Goal: Task Accomplishment & Management: Use online tool/utility

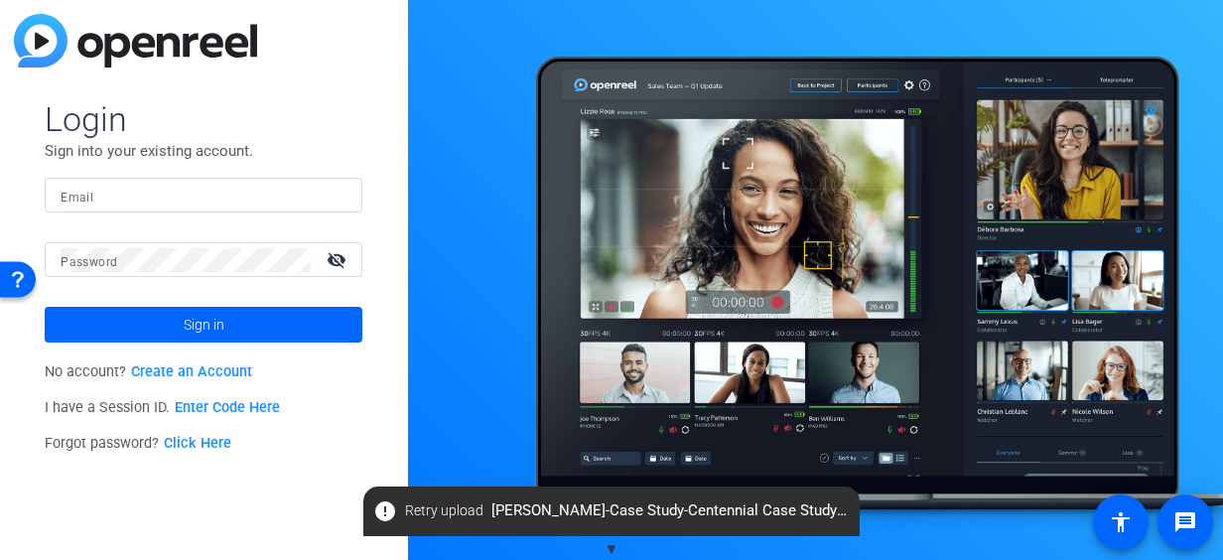
click at [201, 205] on input "Email" at bounding box center [204, 196] width 286 height 24
type input "[PERSON_NAME][EMAIL_ADDRESS][PERSON_NAME][DOMAIN_NAME]"
click at [331, 269] on mat-icon "visibility_off" at bounding box center [339, 259] width 48 height 29
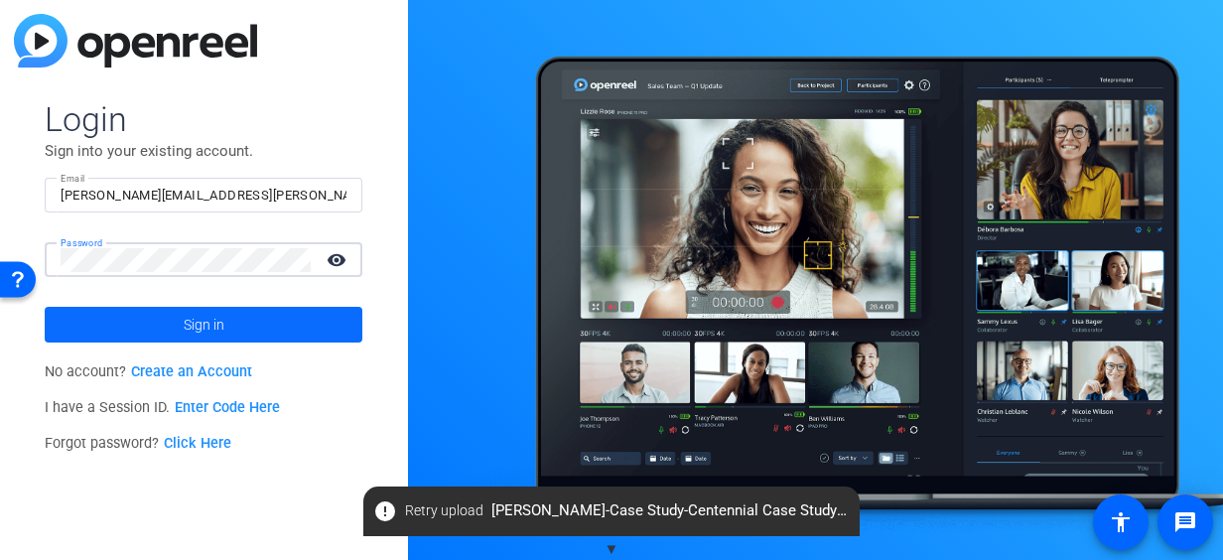
click at [159, 319] on span at bounding box center [204, 325] width 318 height 48
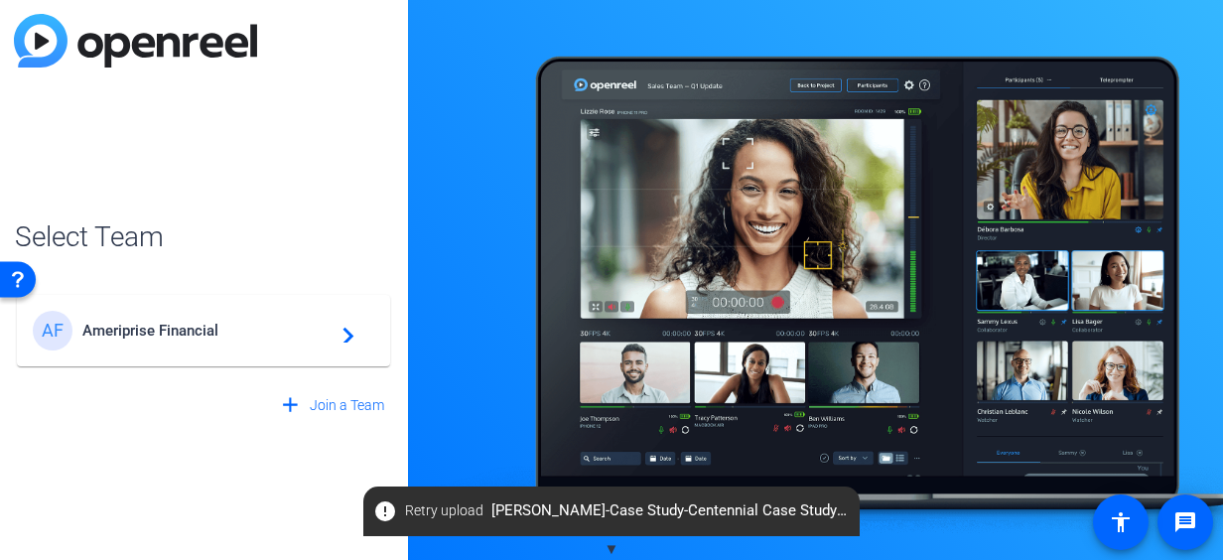
click at [141, 331] on span "Ameriprise Financial" at bounding box center [206, 331] width 248 height 18
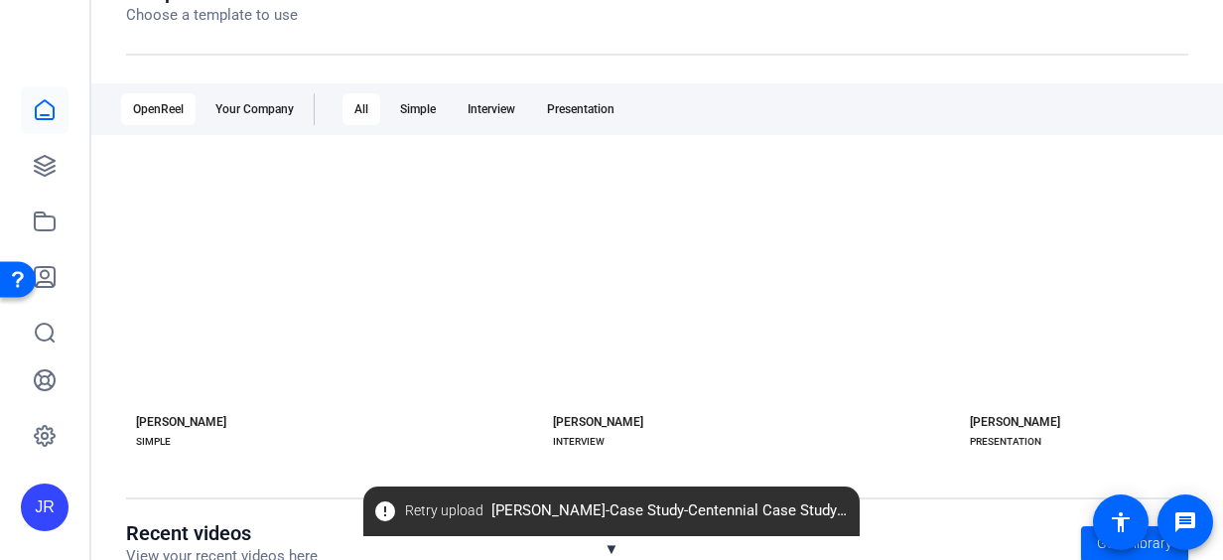
scroll to position [272, 0]
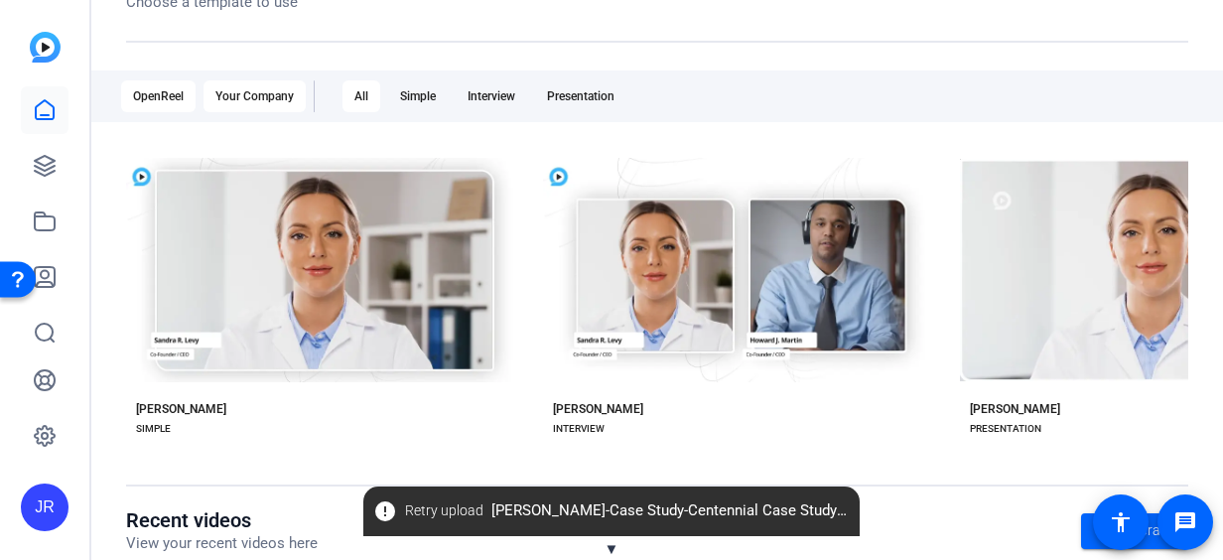
click at [260, 94] on div "Your Company" at bounding box center [255, 96] width 102 height 32
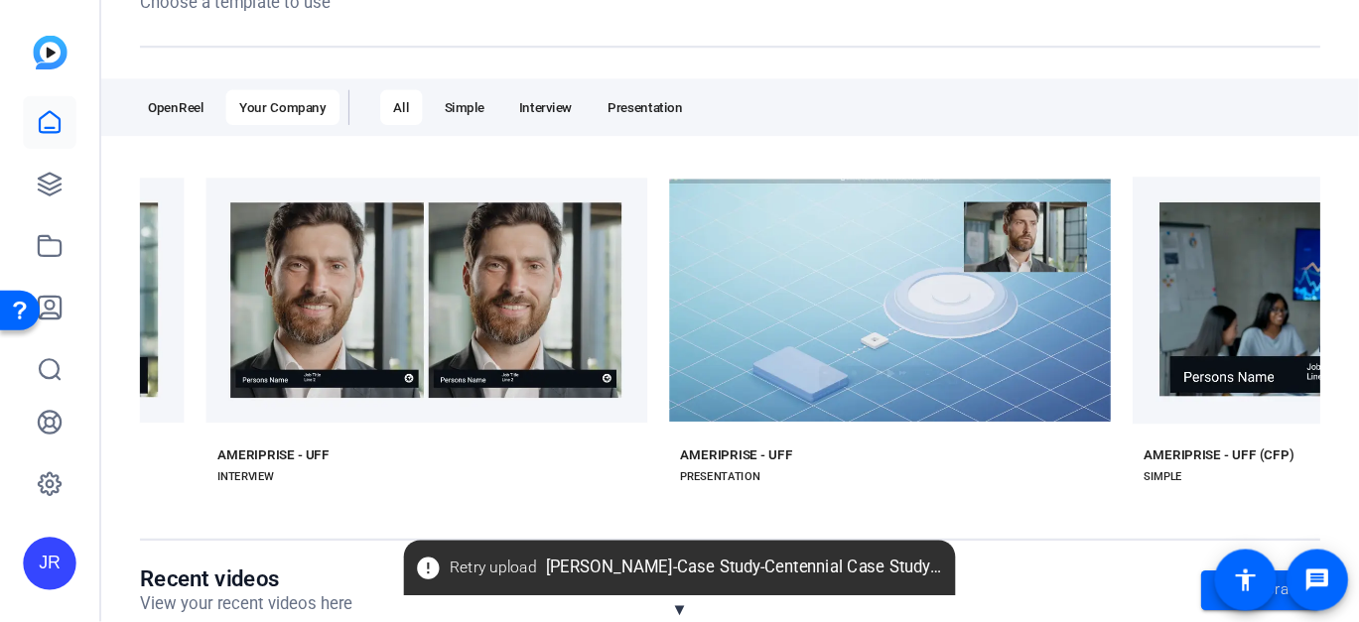
scroll to position [0, 378]
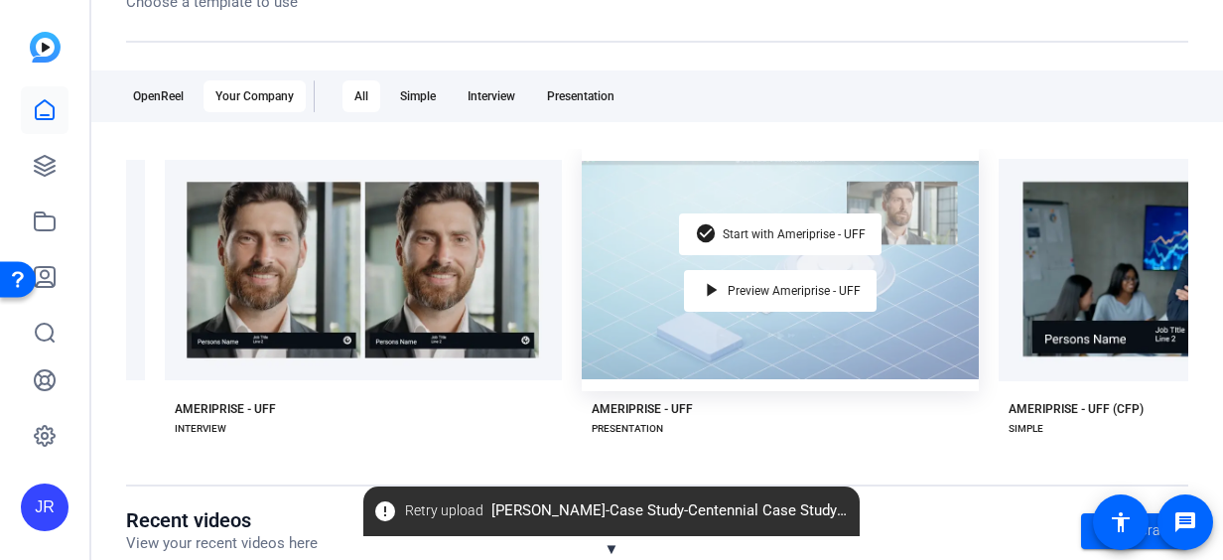
click at [924, 302] on div "check_circle Start with Ameriprise - UFF play_arrow Preview Ameriprise - UFF" at bounding box center [780, 270] width 397 height 242
click at [803, 288] on span "Preview Ameriprise - UFF" at bounding box center [794, 291] width 133 height 12
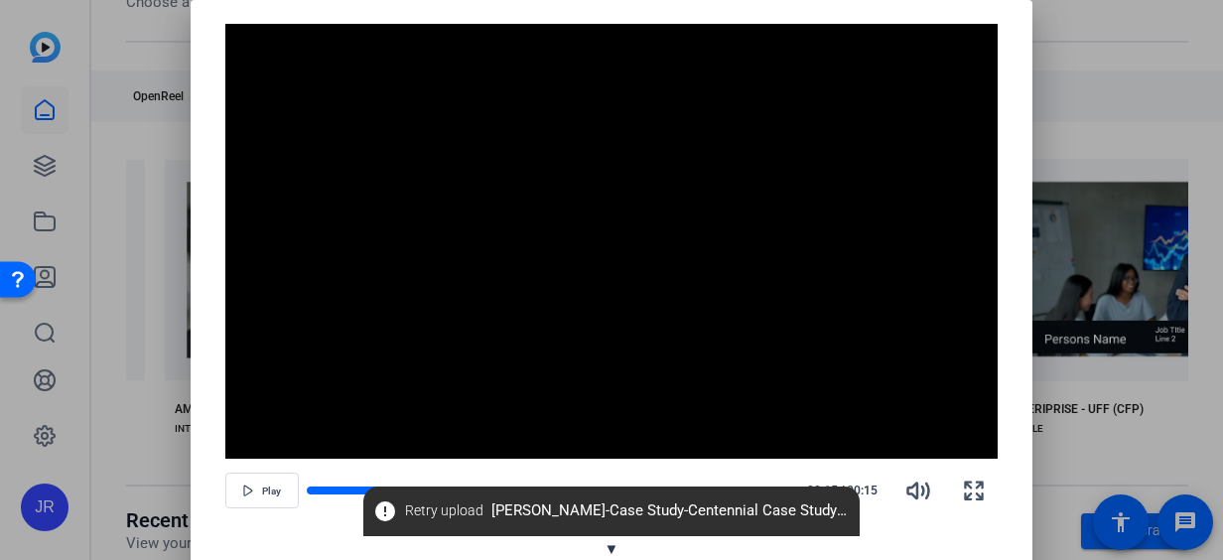
click at [614, 550] on span "▼" at bounding box center [612, 549] width 15 height 18
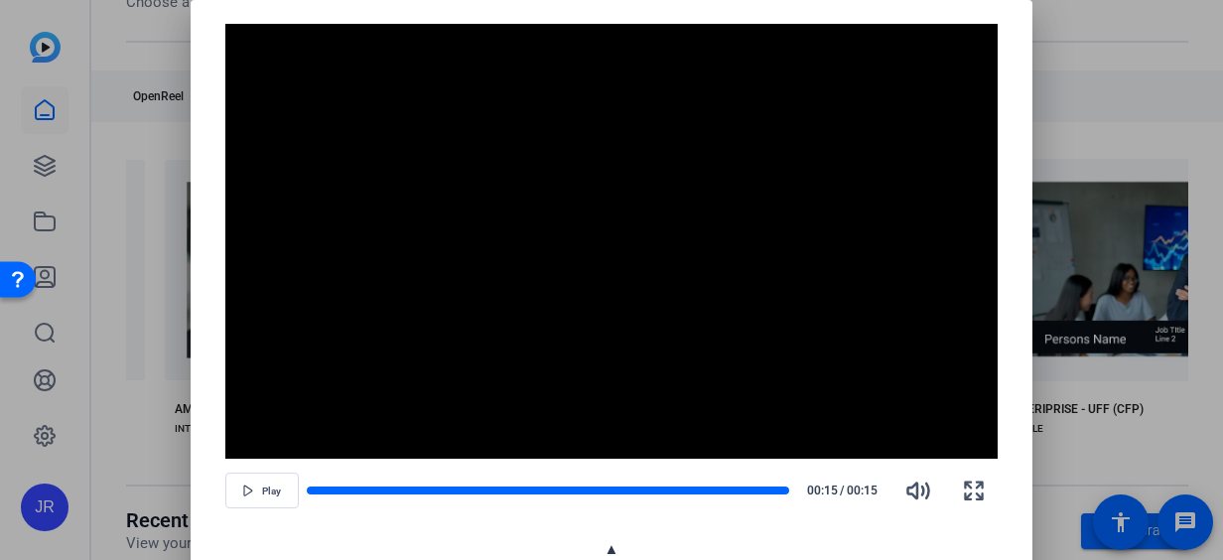
click at [613, 549] on span "▲" at bounding box center [612, 549] width 15 height 18
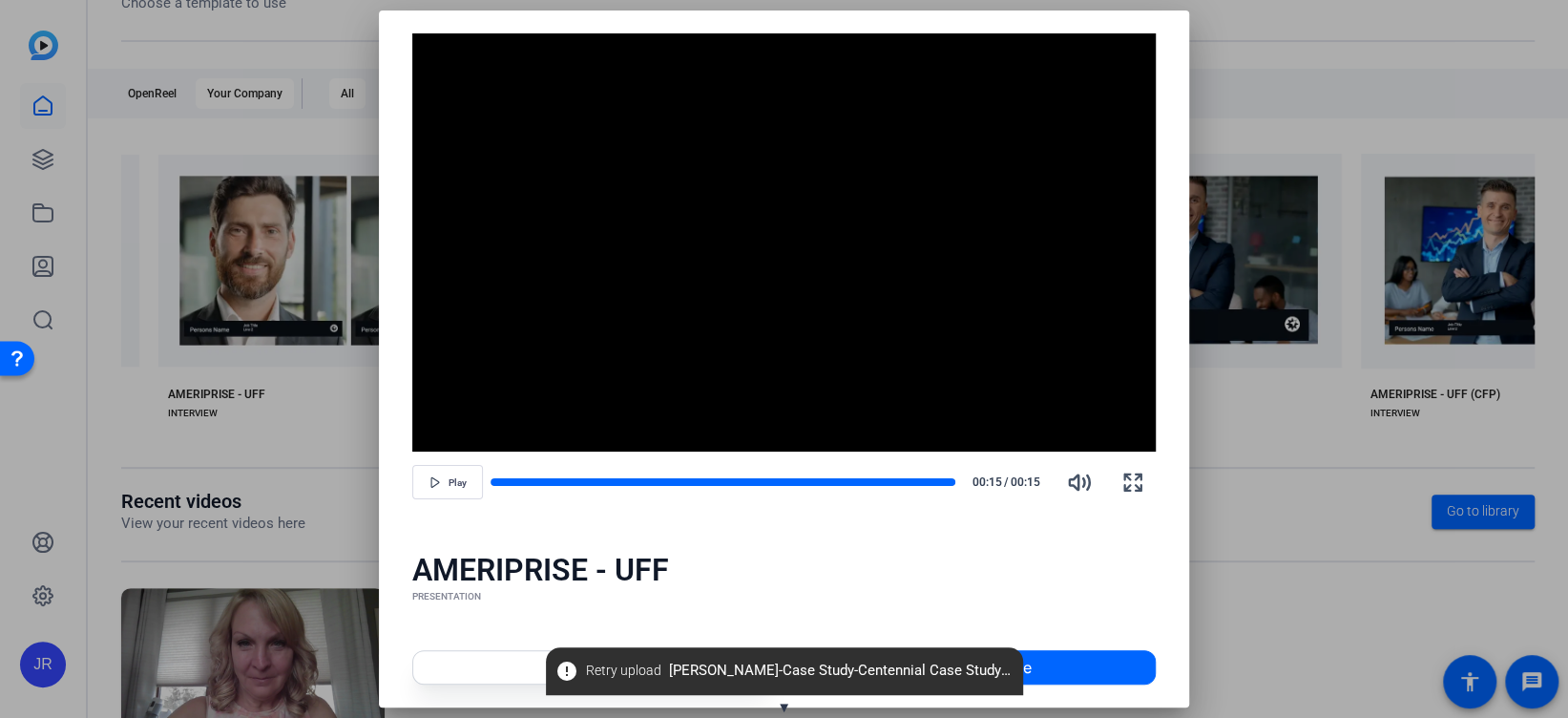
drag, startPoint x: 1057, startPoint y: 3, endPoint x: 299, endPoint y: 19, distance: 758.2
click at [299, 19] on div at bounding box center [784, 359] width 1568 height 718
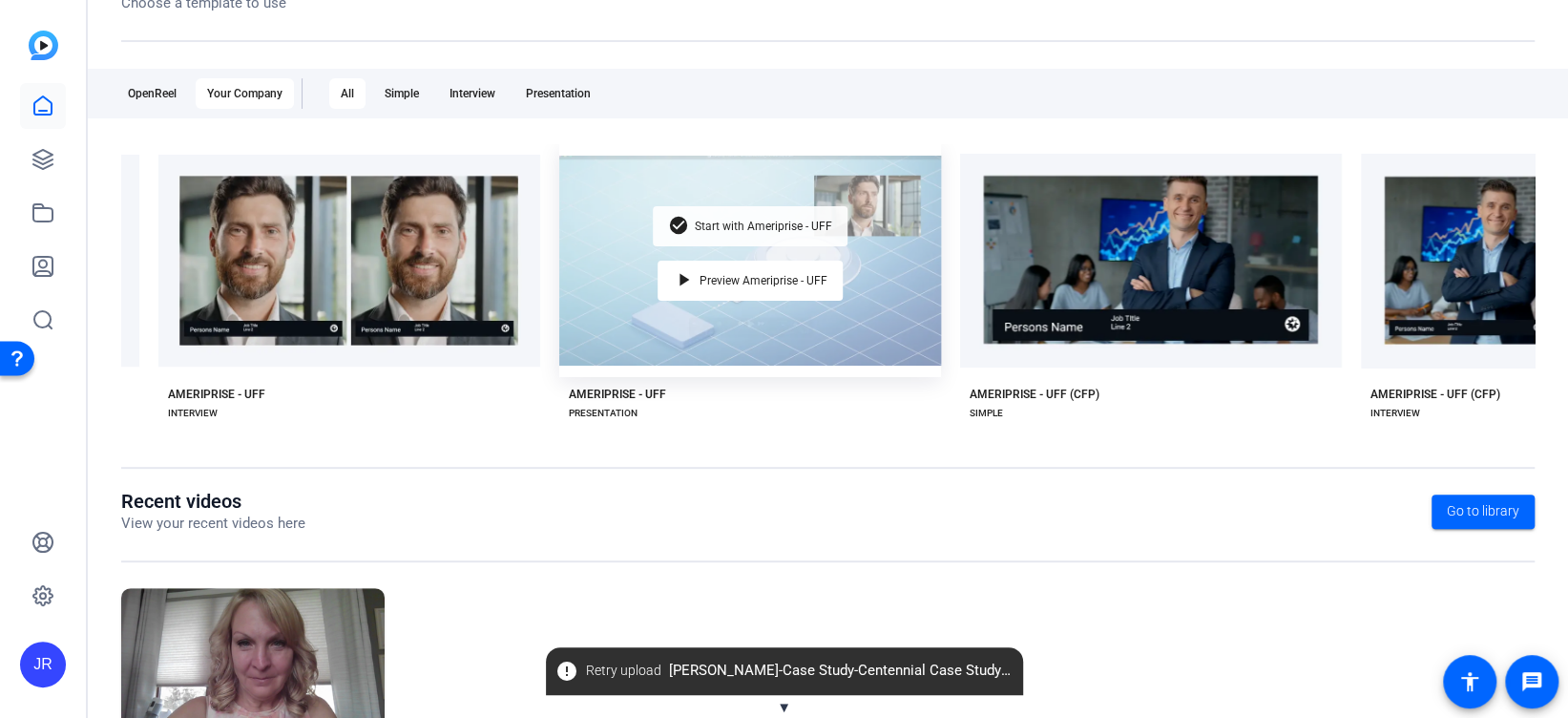
click at [748, 220] on span "Start with Ameriprise - UFF" at bounding box center [763, 226] width 137 height 12
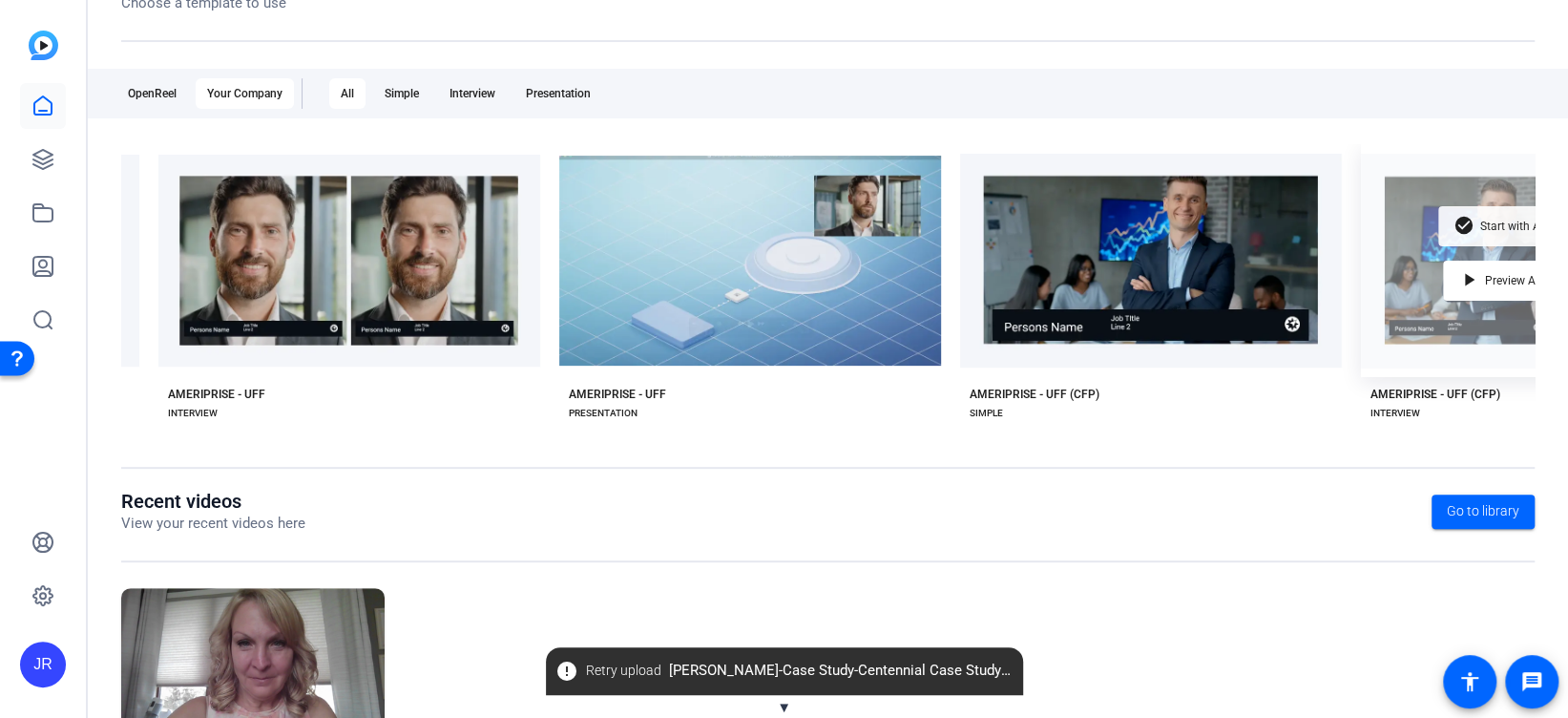
click at [1175, 206] on div "check_circle Start with Ameriprise - UFF (CFP)" at bounding box center [1552, 226] width 227 height 40
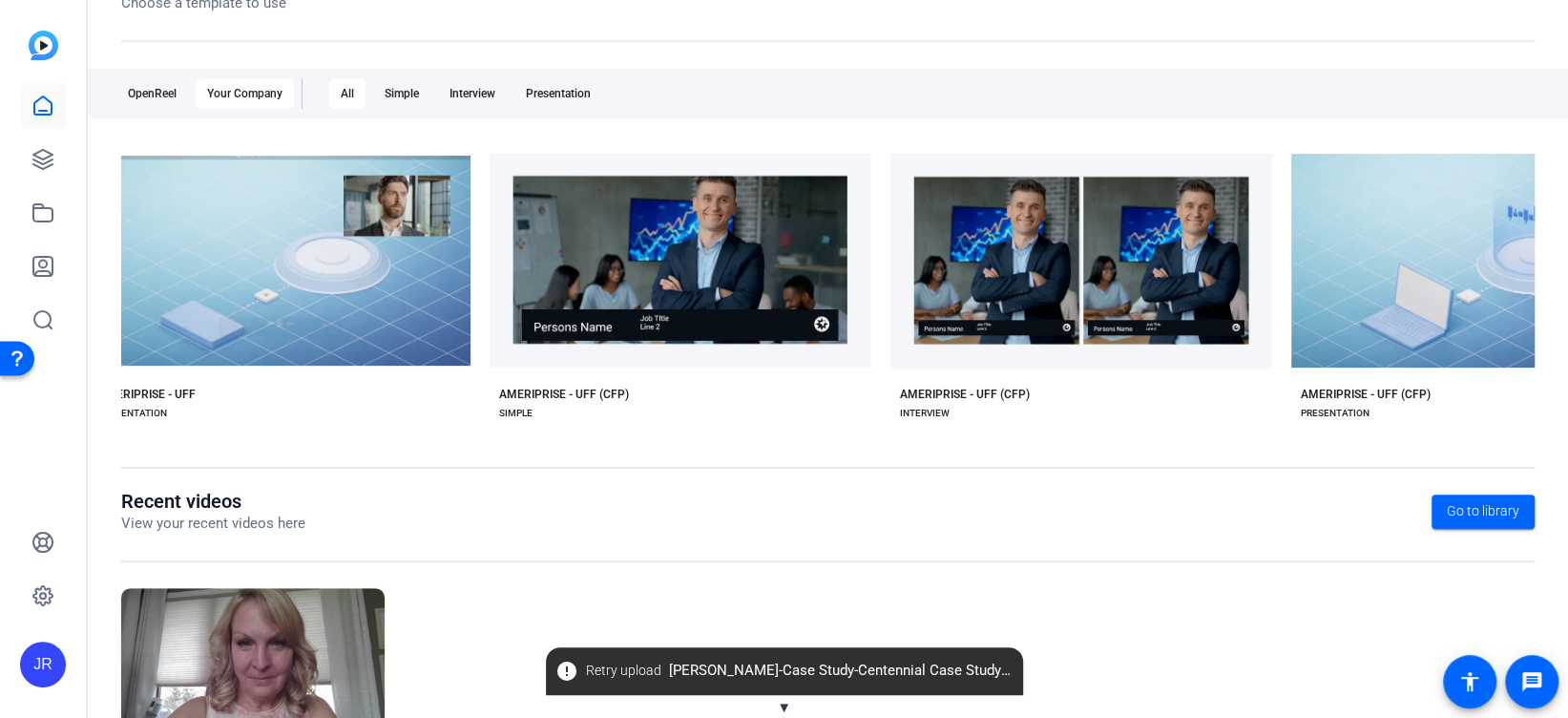
scroll to position [0, 823]
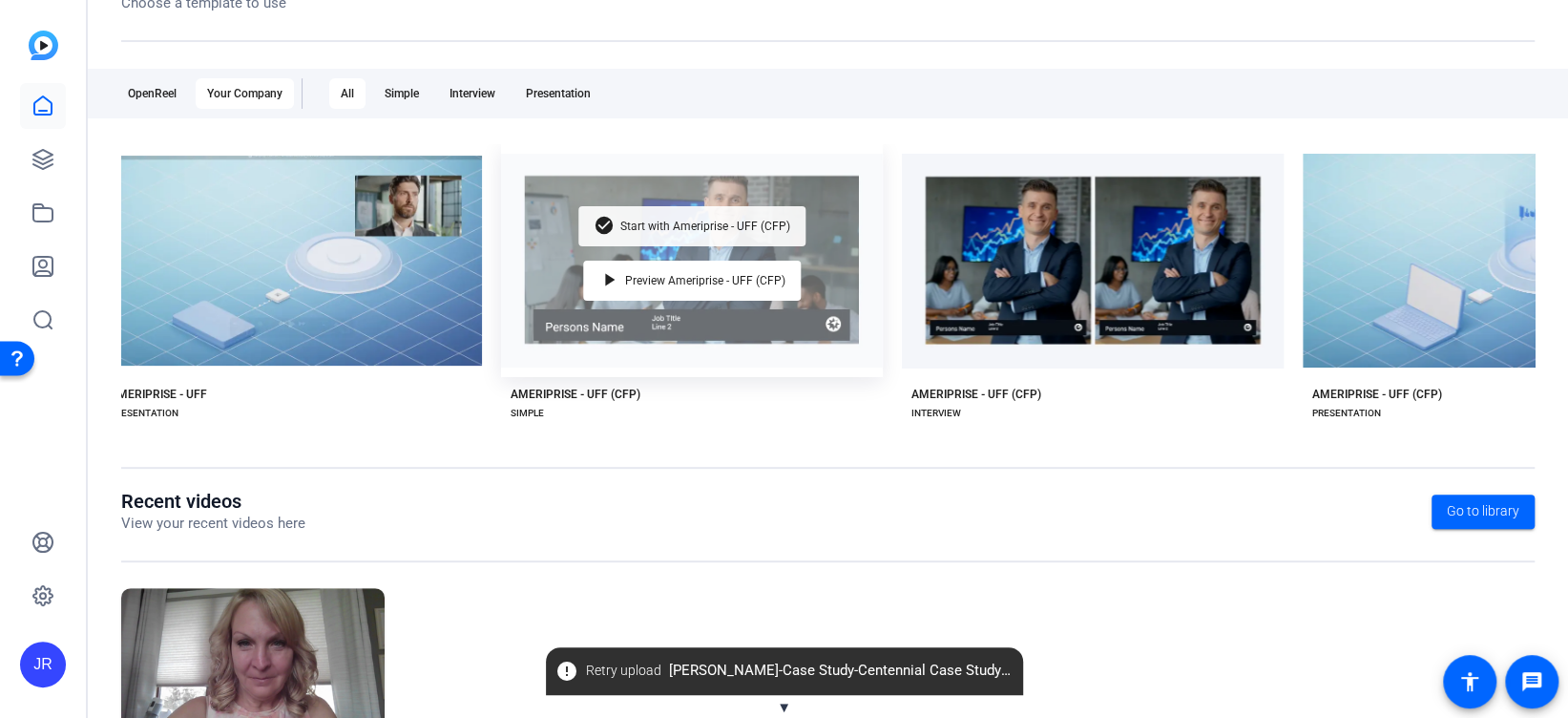
click at [626, 220] on span "Start with Ameriprise - UFF (CFP)" at bounding box center [705, 226] width 170 height 12
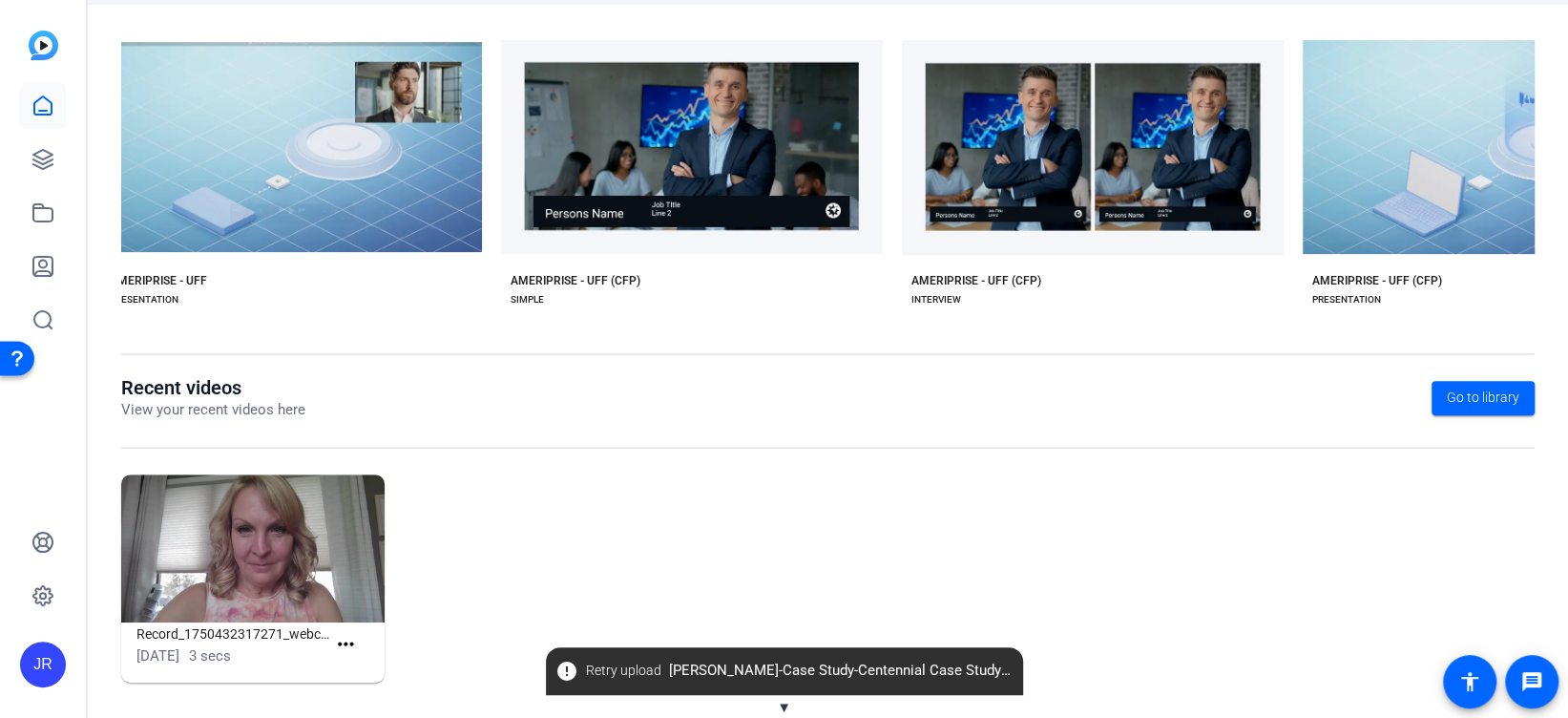
scroll to position [380, 0]
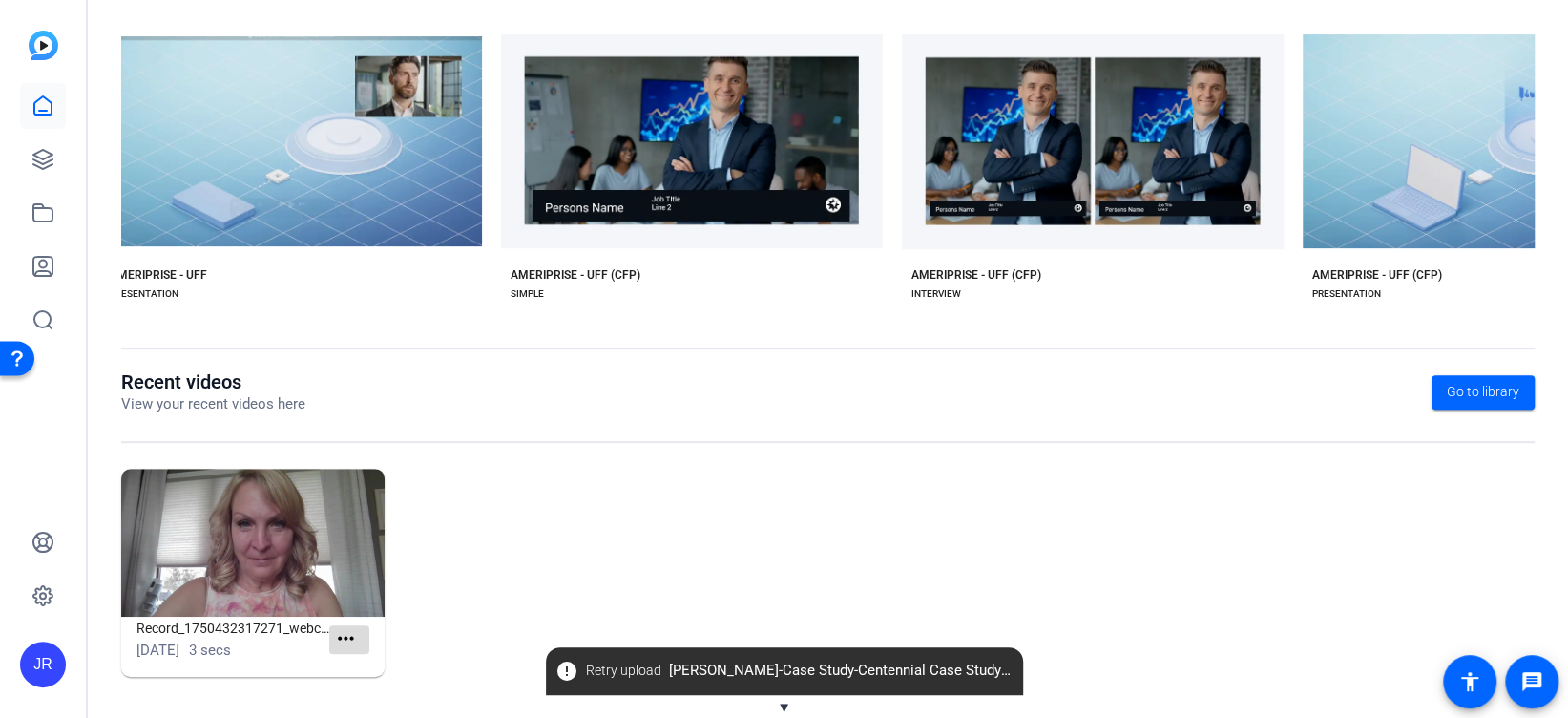
click at [333, 537] on span at bounding box center [349, 639] width 40 height 46
click at [346, 537] on mat-icon "more_horiz" at bounding box center [345, 638] width 24 height 24
drag, startPoint x: 346, startPoint y: 559, endPoint x: 294, endPoint y: 560, distance: 52.0
click at [294, 537] on div at bounding box center [784, 359] width 1568 height 718
click at [230, 531] on img at bounding box center [253, 542] width 263 height 148
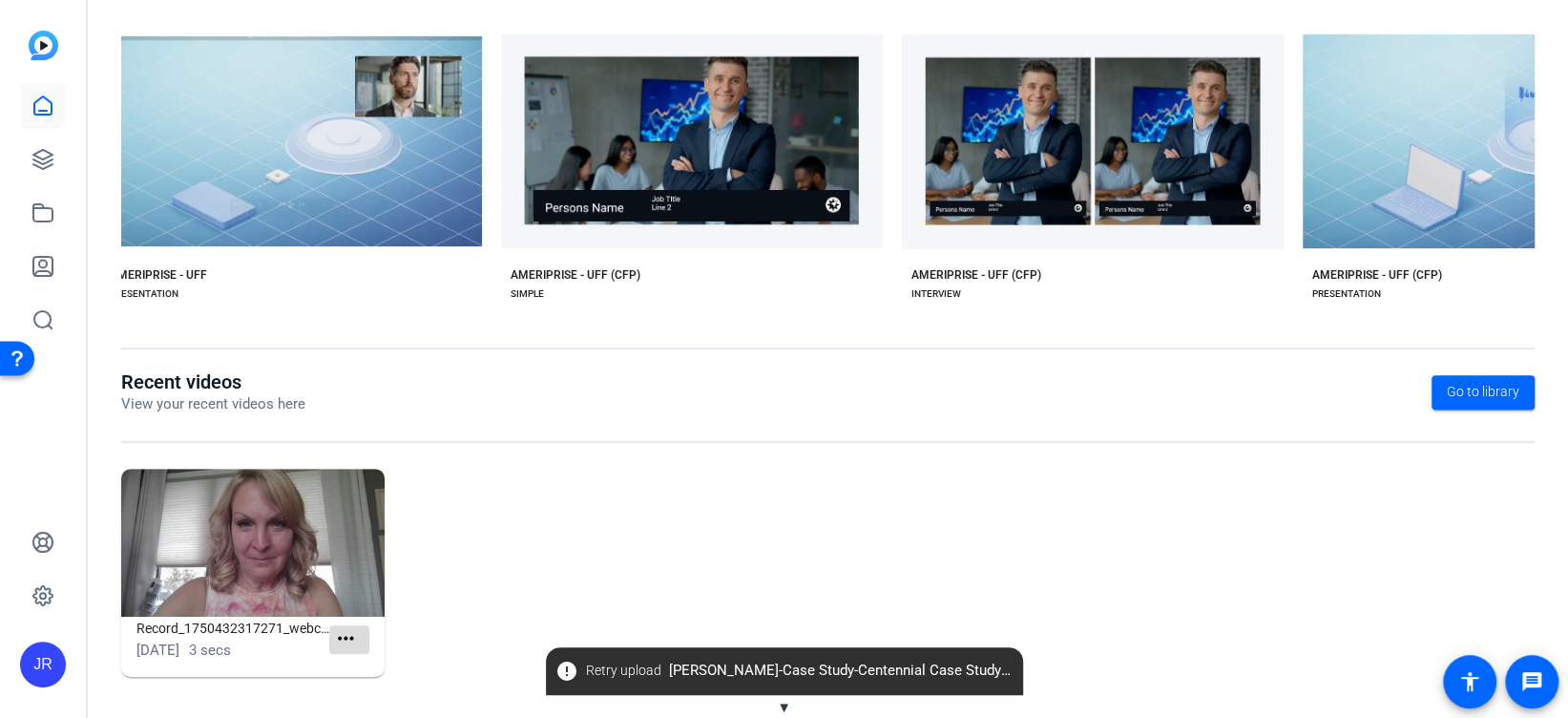
drag, startPoint x: 230, startPoint y: 531, endPoint x: 340, endPoint y: 633, distance: 150.0
click at [340, 537] on mat-icon "more_horiz" at bounding box center [345, 638] width 24 height 24
click at [393, 537] on span "View" at bounding box center [384, 666] width 76 height 23
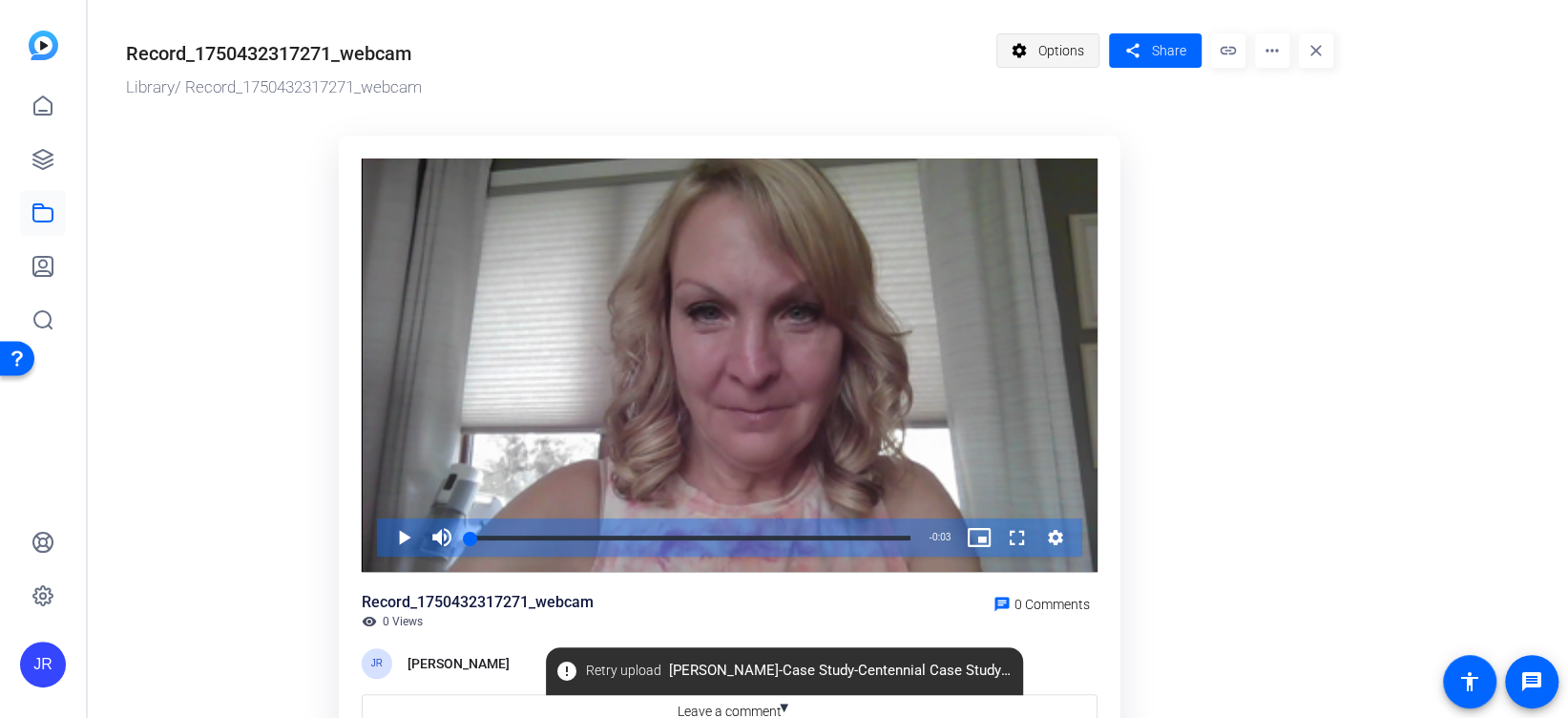
click at [1050, 47] on span "Options" at bounding box center [1061, 51] width 46 height 37
click at [1175, 58] on mat-icon "more_horiz" at bounding box center [1272, 51] width 35 height 35
click at [1175, 213] on span "Delete" at bounding box center [1311, 205] width 84 height 23
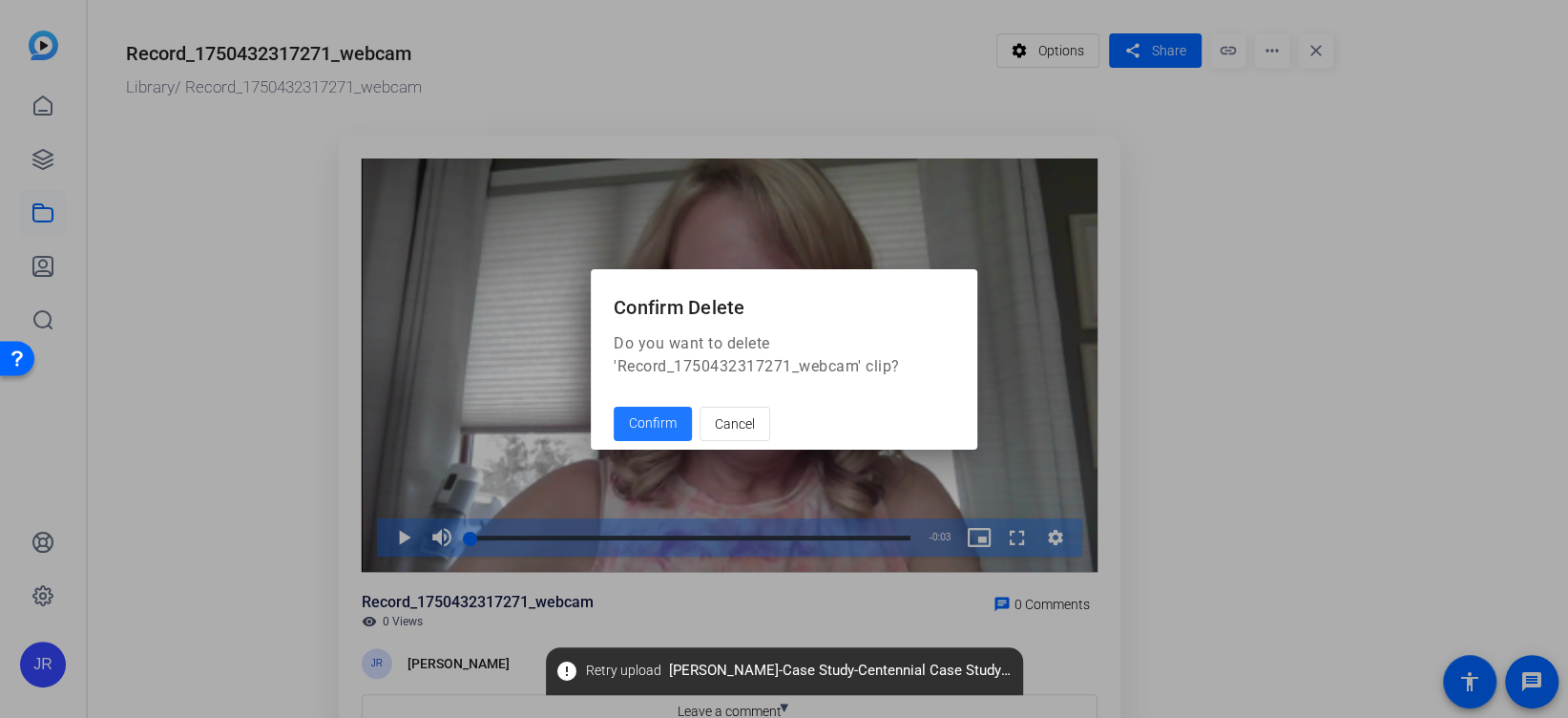
click at [656, 423] on span "Confirm" at bounding box center [653, 423] width 48 height 20
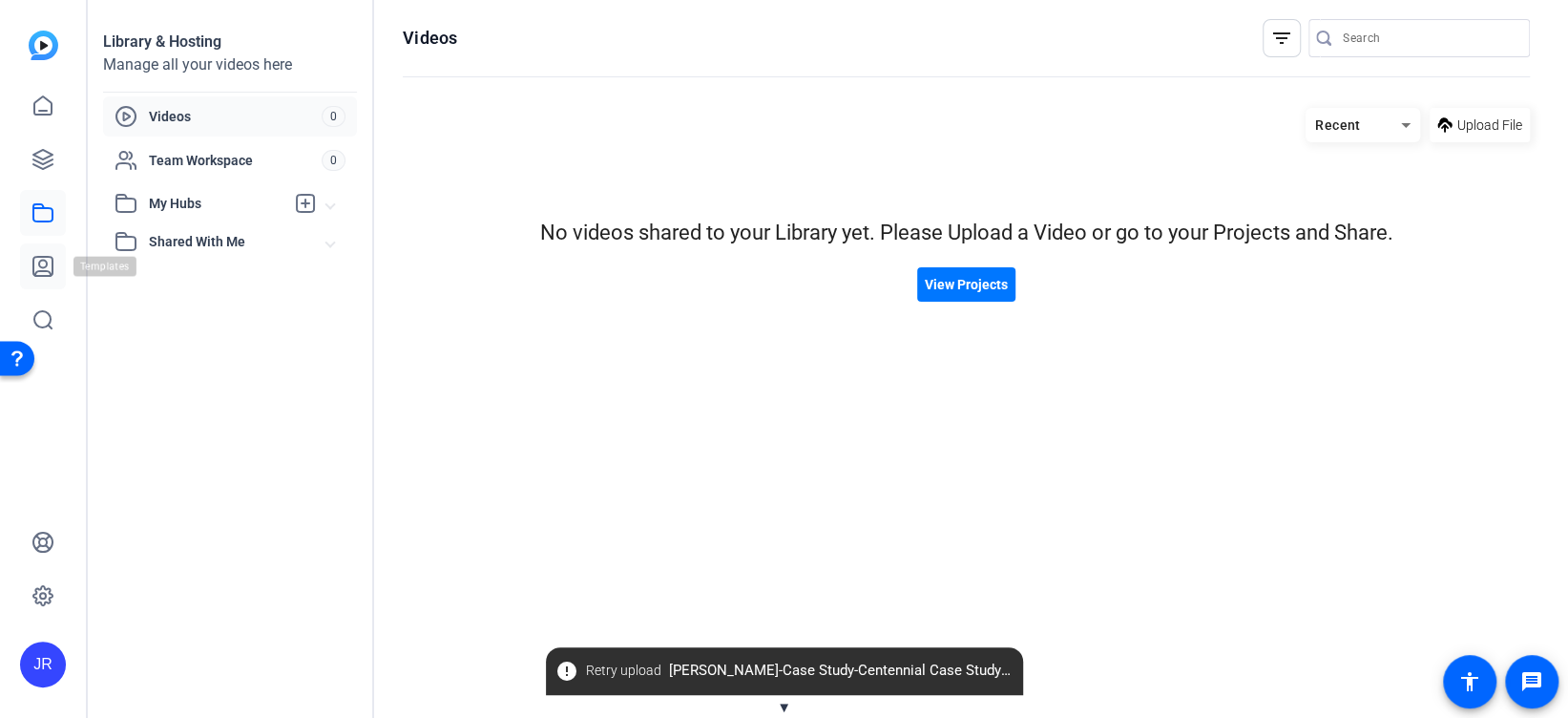
click at [39, 265] on icon at bounding box center [43, 266] width 19 height 19
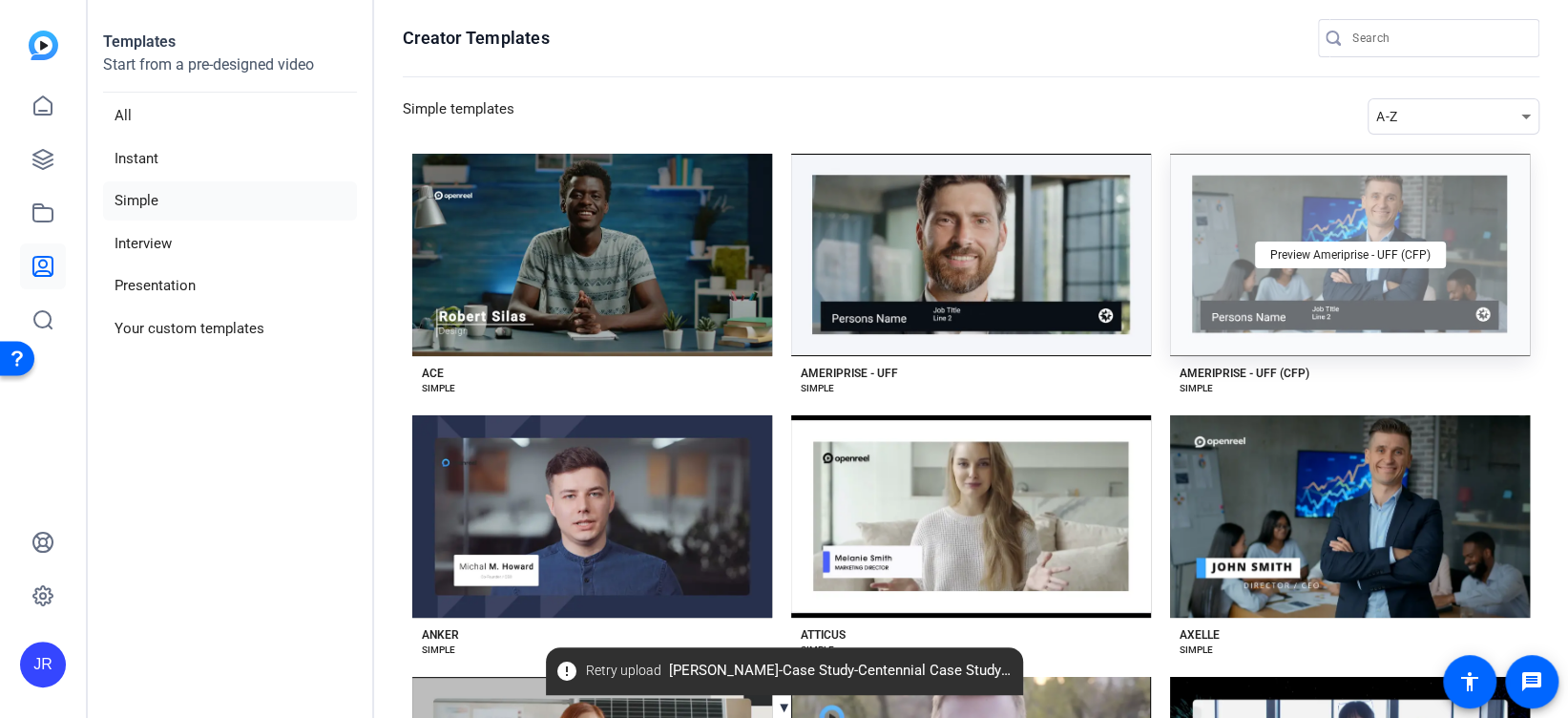
click at [1175, 228] on div "Preview Ameriprise - UFF (CFP)" at bounding box center [1350, 255] width 360 height 202
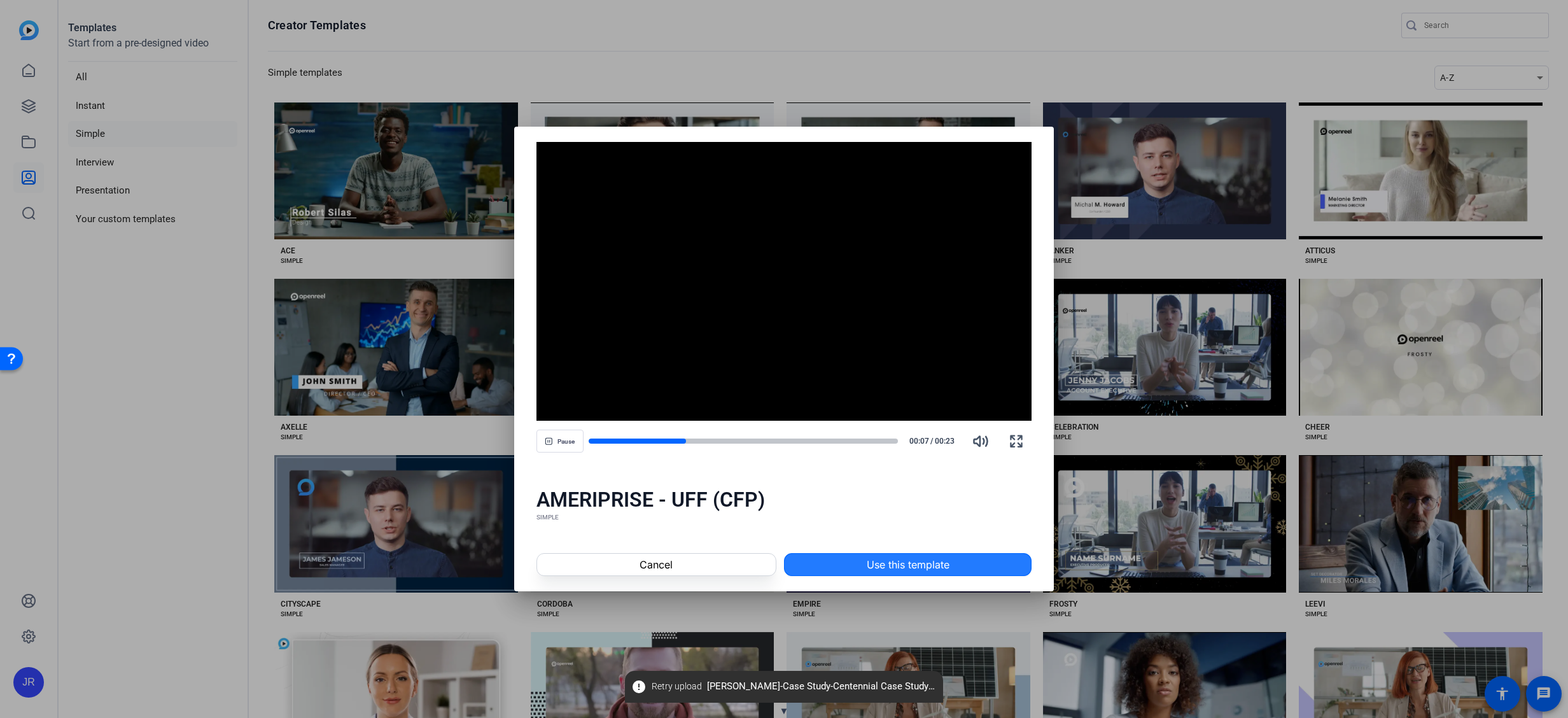
drag, startPoint x: 1005, startPoint y: 0, endPoint x: 905, endPoint y: 554, distance: 563.0
click at [783, 358] on span at bounding box center [908, 565] width 246 height 31
